Goal: Task Accomplishment & Management: Complete application form

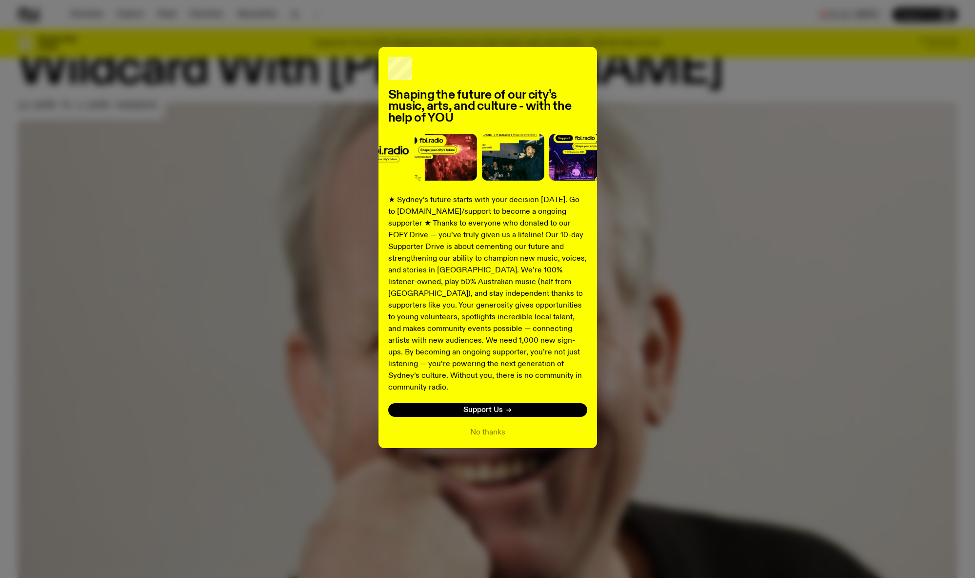
scroll to position [36, 0]
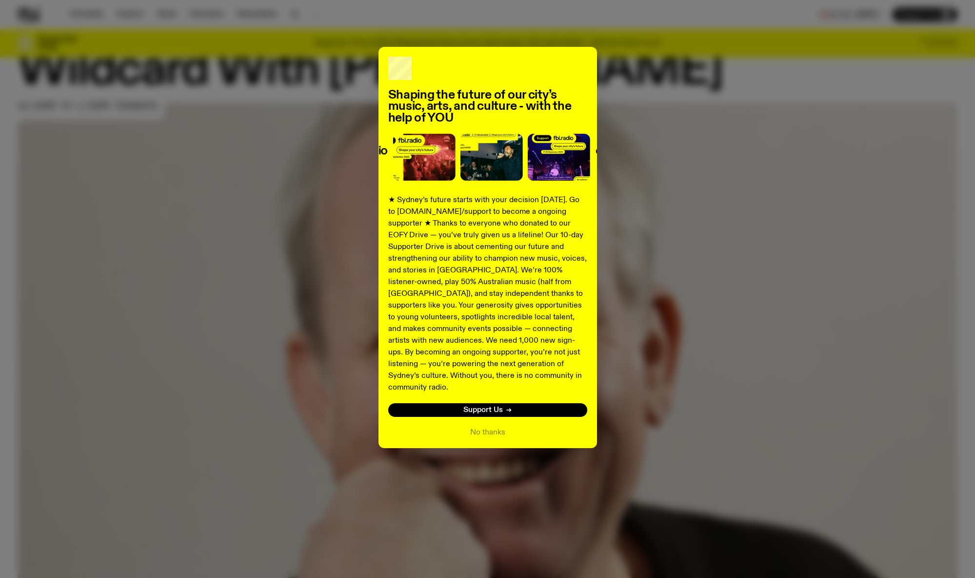
click at [696, 233] on div "Shaping the future of our city’s music, arts, and culture - with the help of YO…" at bounding box center [488, 247] width 940 height 401
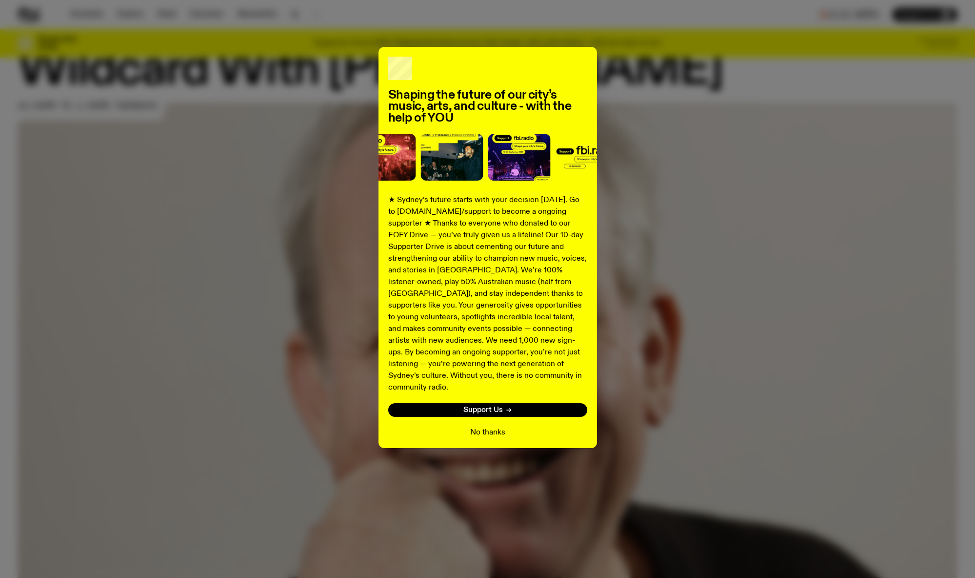
click at [496, 426] on button "No thanks" at bounding box center [487, 432] width 35 height 12
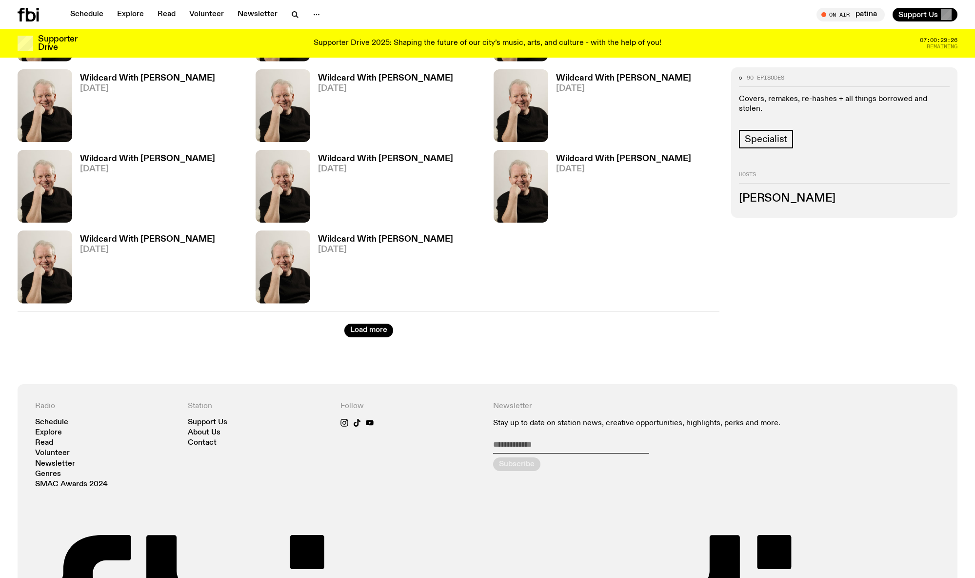
scroll to position [1283, 0]
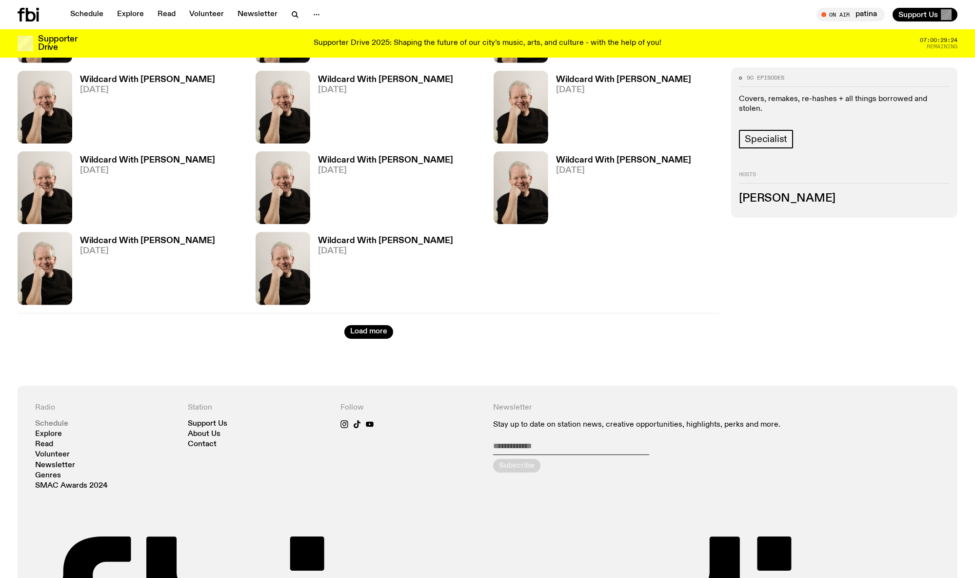
click at [56, 421] on link "Schedule" at bounding box center [51, 423] width 33 height 7
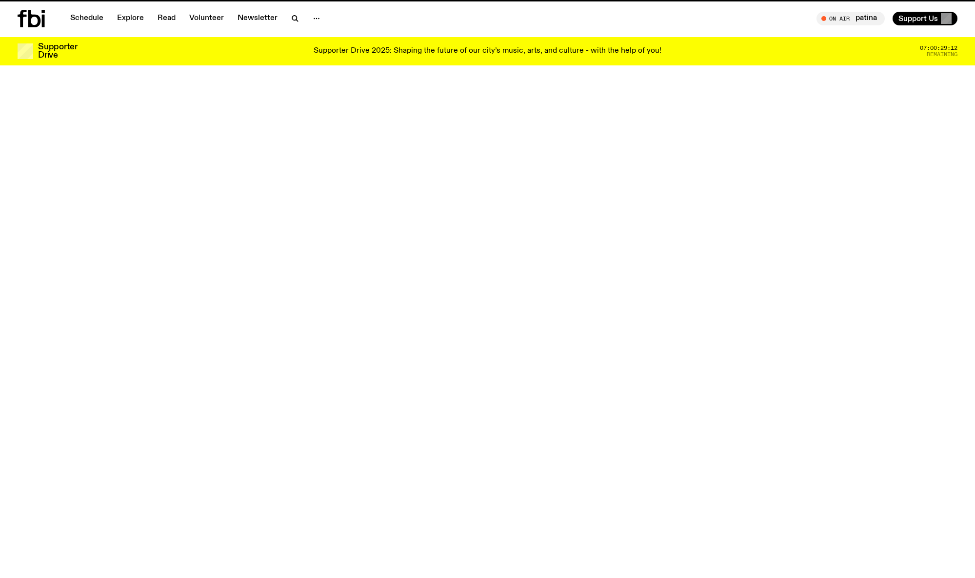
scroll to position [1283, 0]
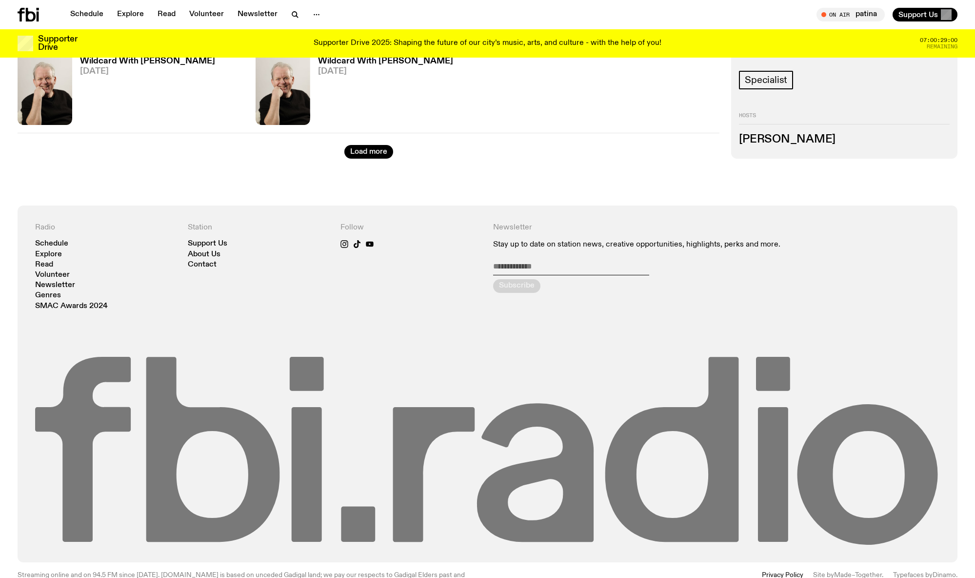
scroll to position [2140, 0]
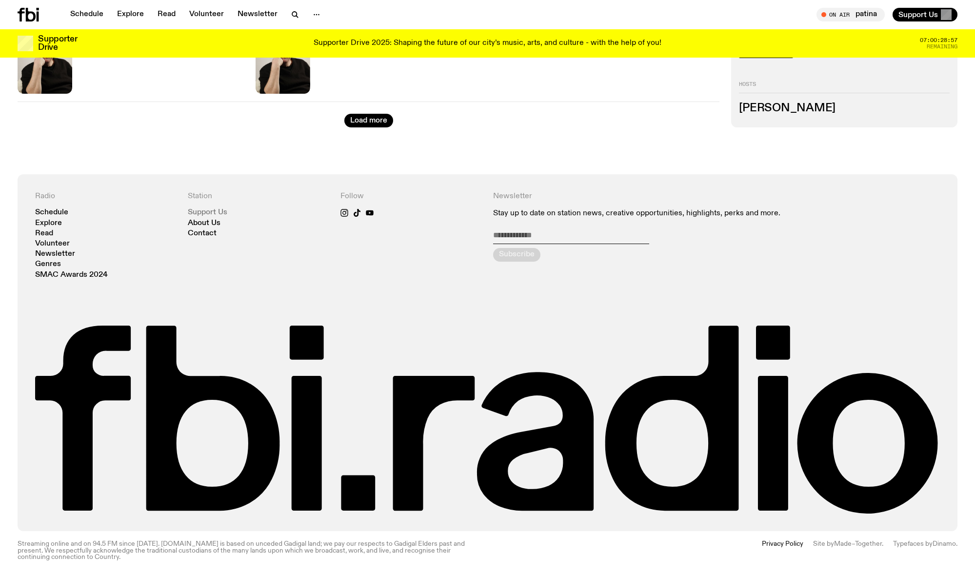
click at [213, 210] on link "Support Us" at bounding box center [208, 212] width 40 height 7
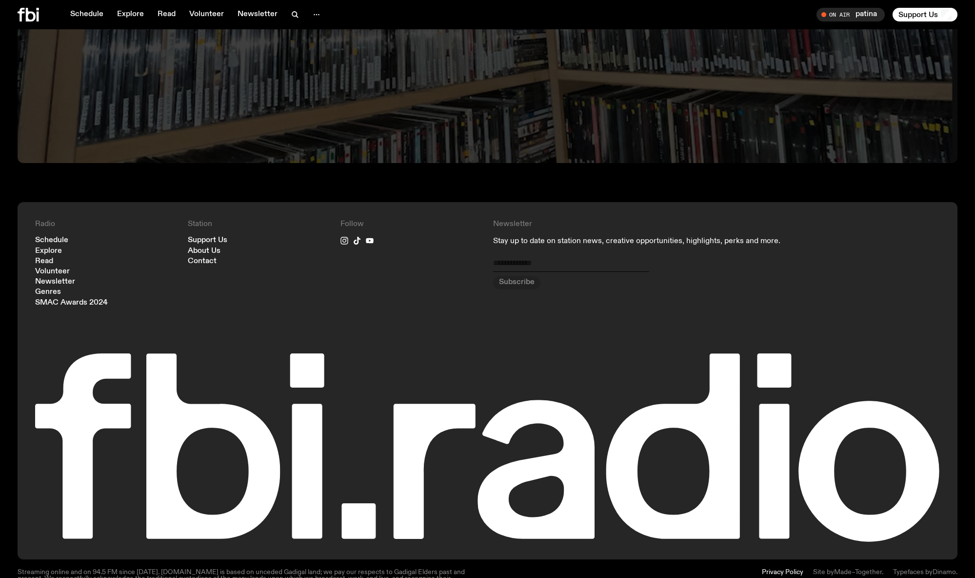
scroll to position [2920, 0]
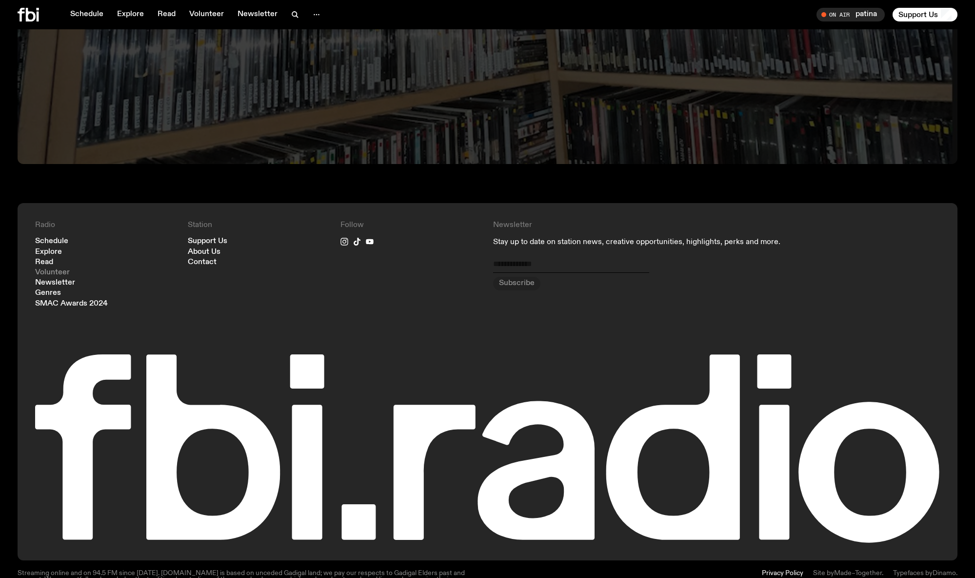
click at [57, 269] on link "Volunteer" at bounding box center [52, 272] width 35 height 7
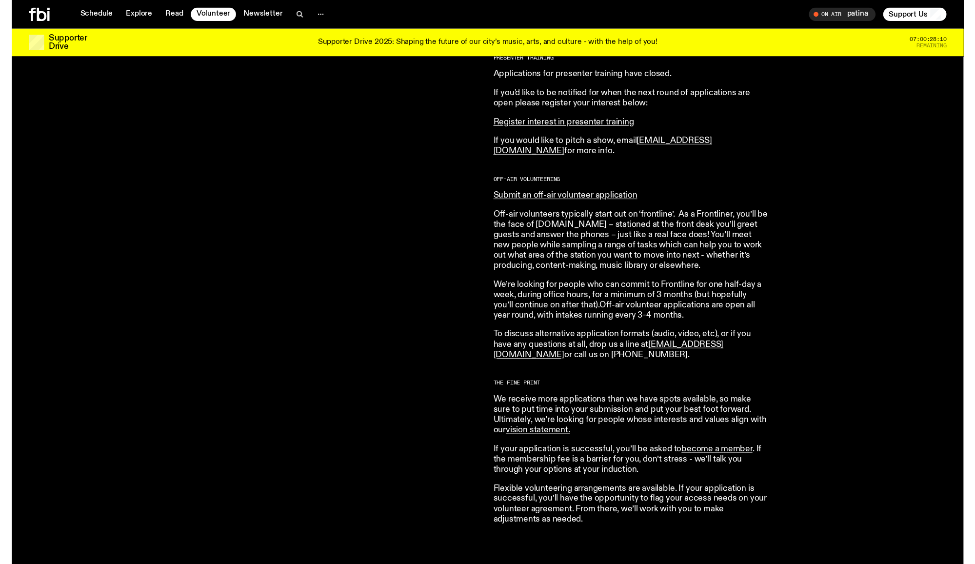
scroll to position [492, 0]
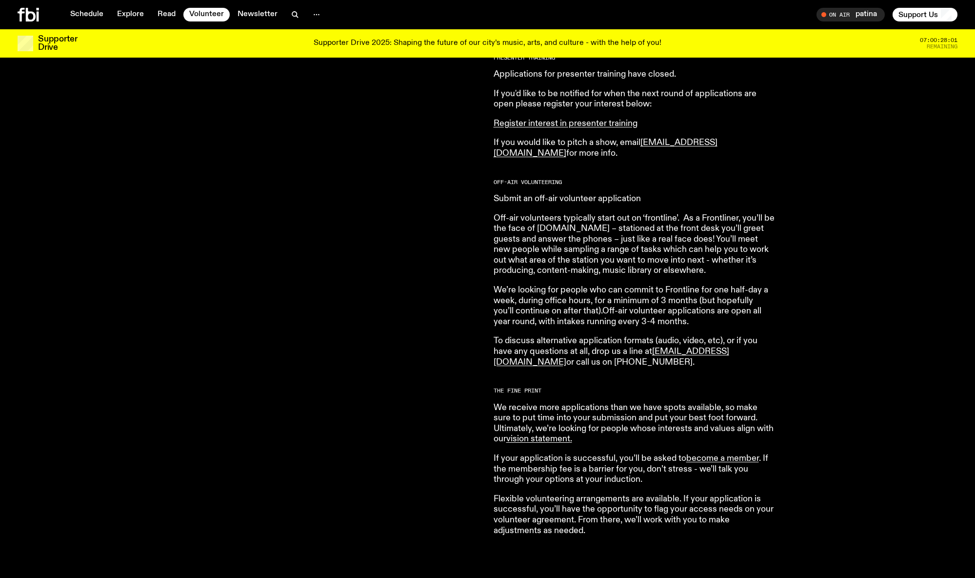
click at [551, 194] on link "Submit an off-air volunteer application" at bounding box center [567, 198] width 147 height 9
